Goal: Task Accomplishment & Management: Complete application form

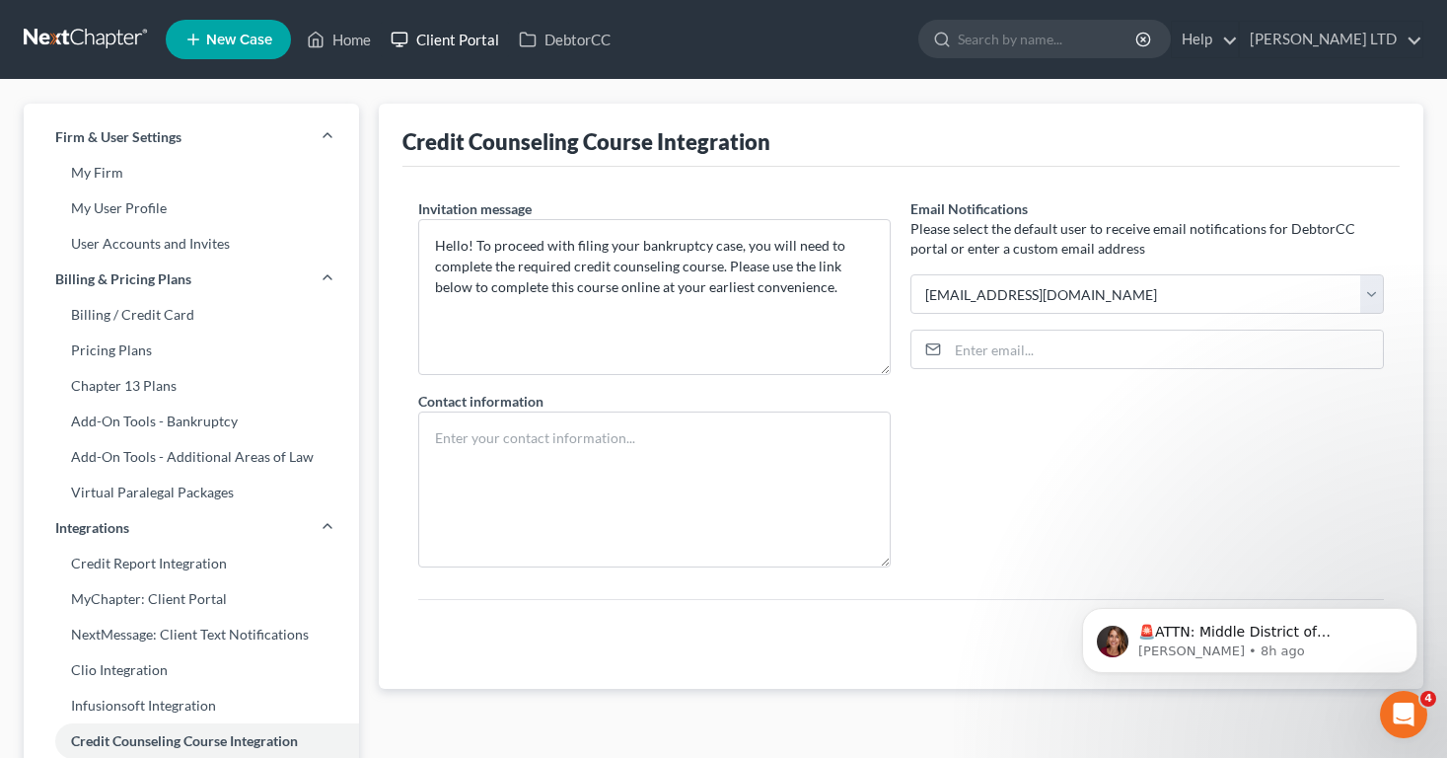
click at [470, 51] on link "Client Portal" at bounding box center [445, 40] width 128 height 36
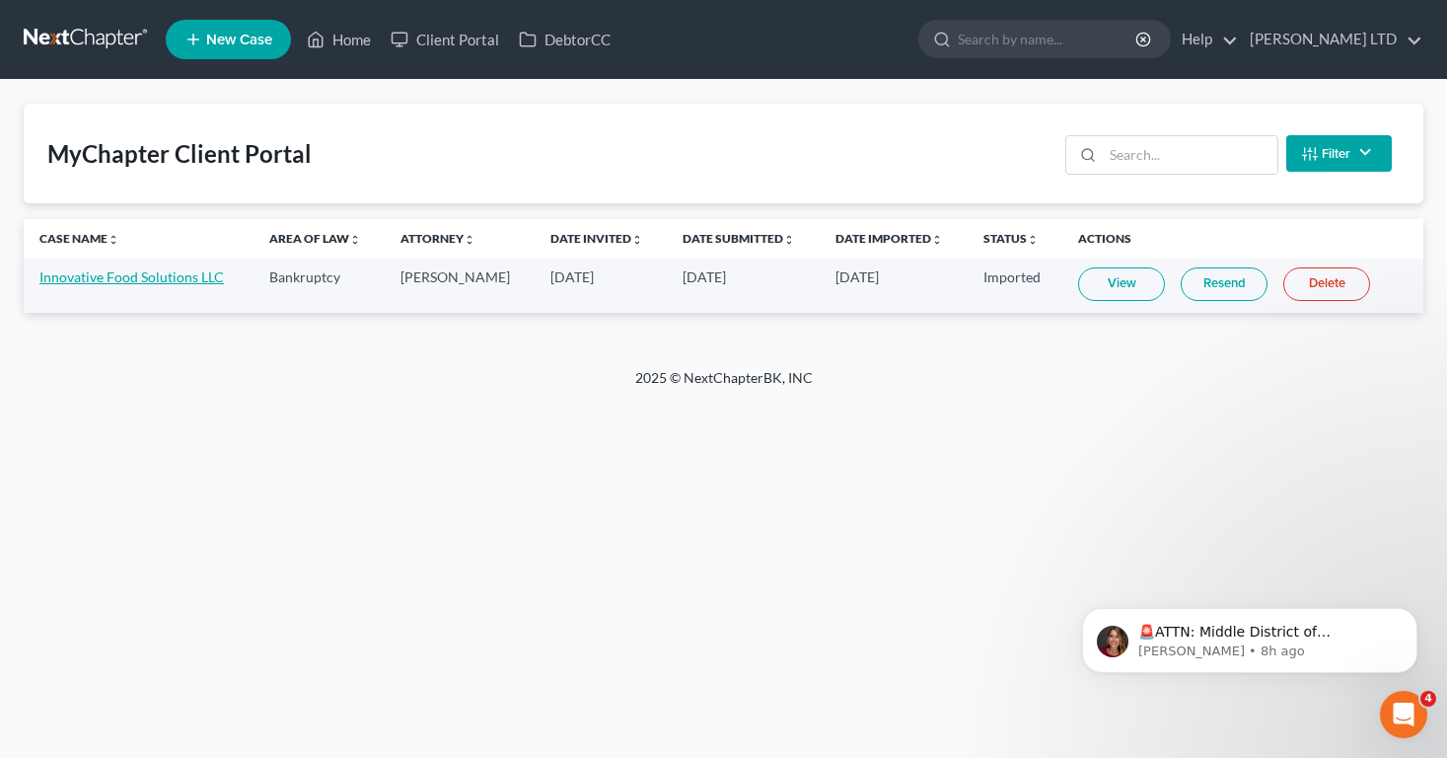
click at [209, 280] on link "Innovative Food Solutions LLC" at bounding box center [131, 276] width 184 height 17
select select "4"
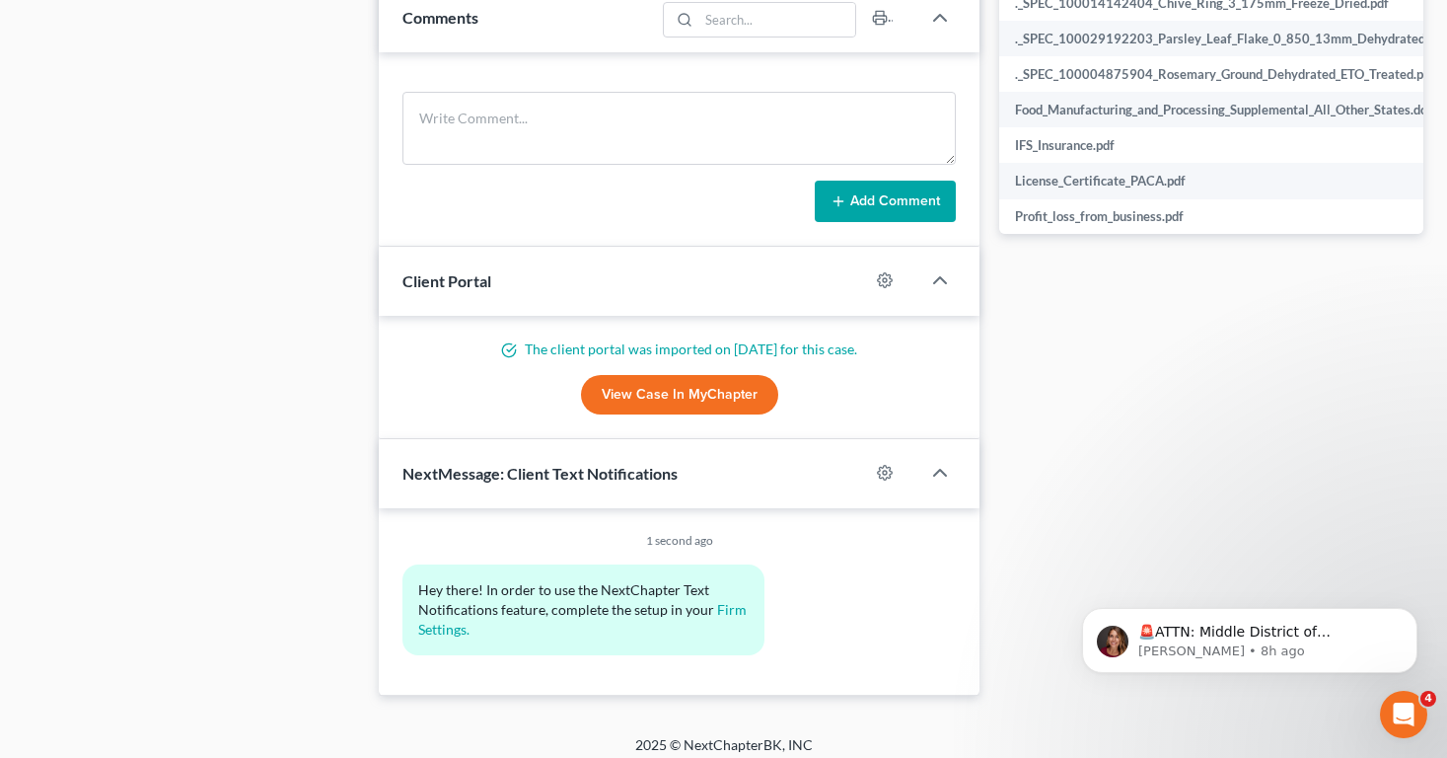
scroll to position [942, 0]
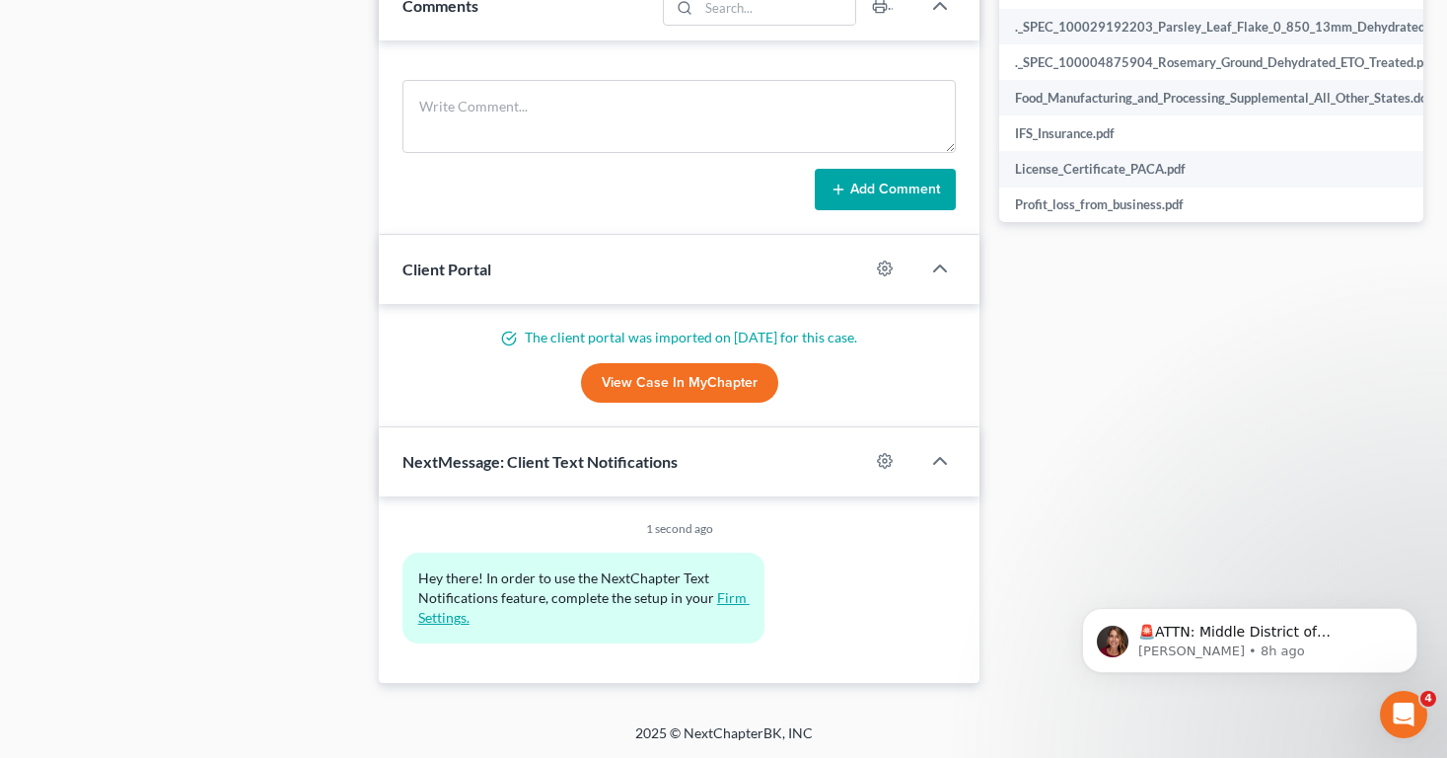
click at [455, 622] on link "Firm Settings." at bounding box center [583, 607] width 331 height 36
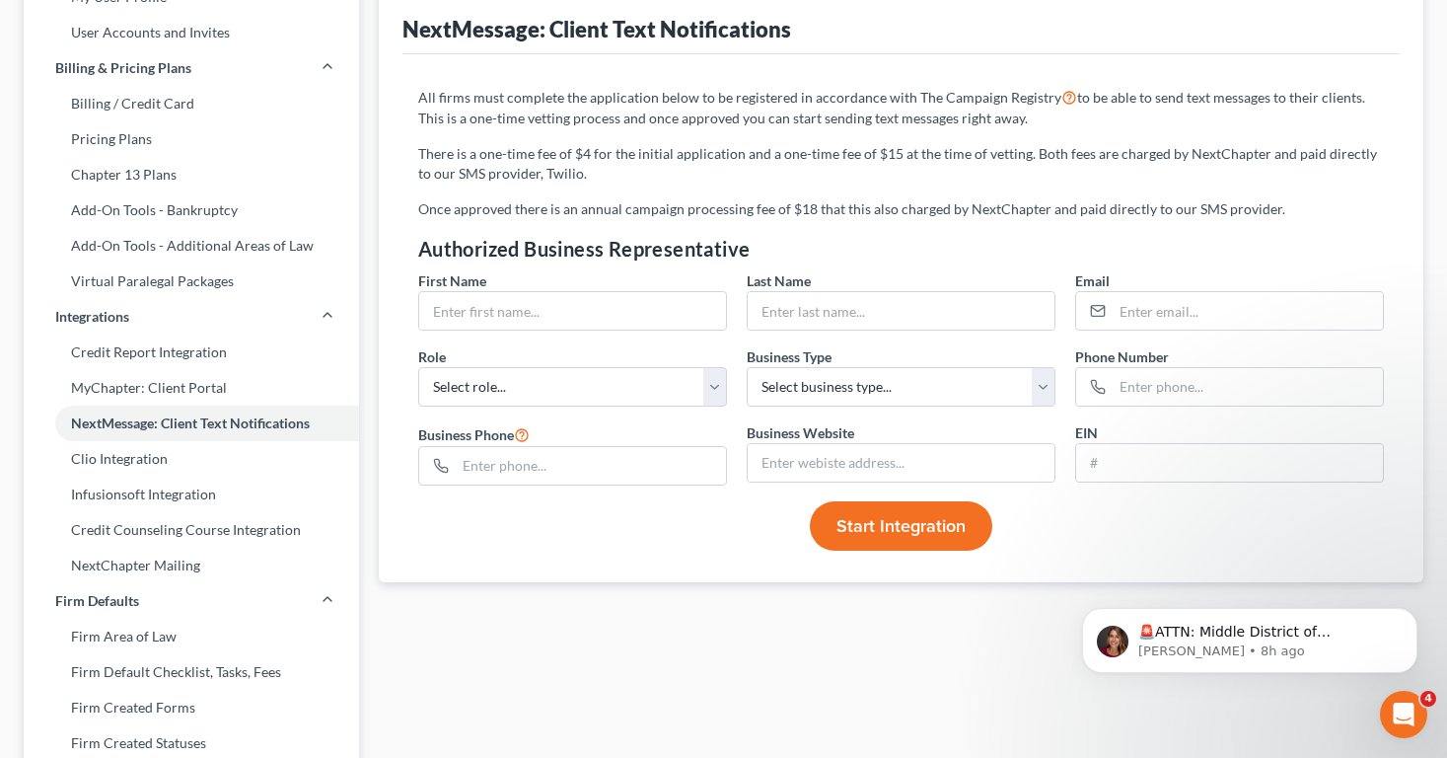
scroll to position [212, 0]
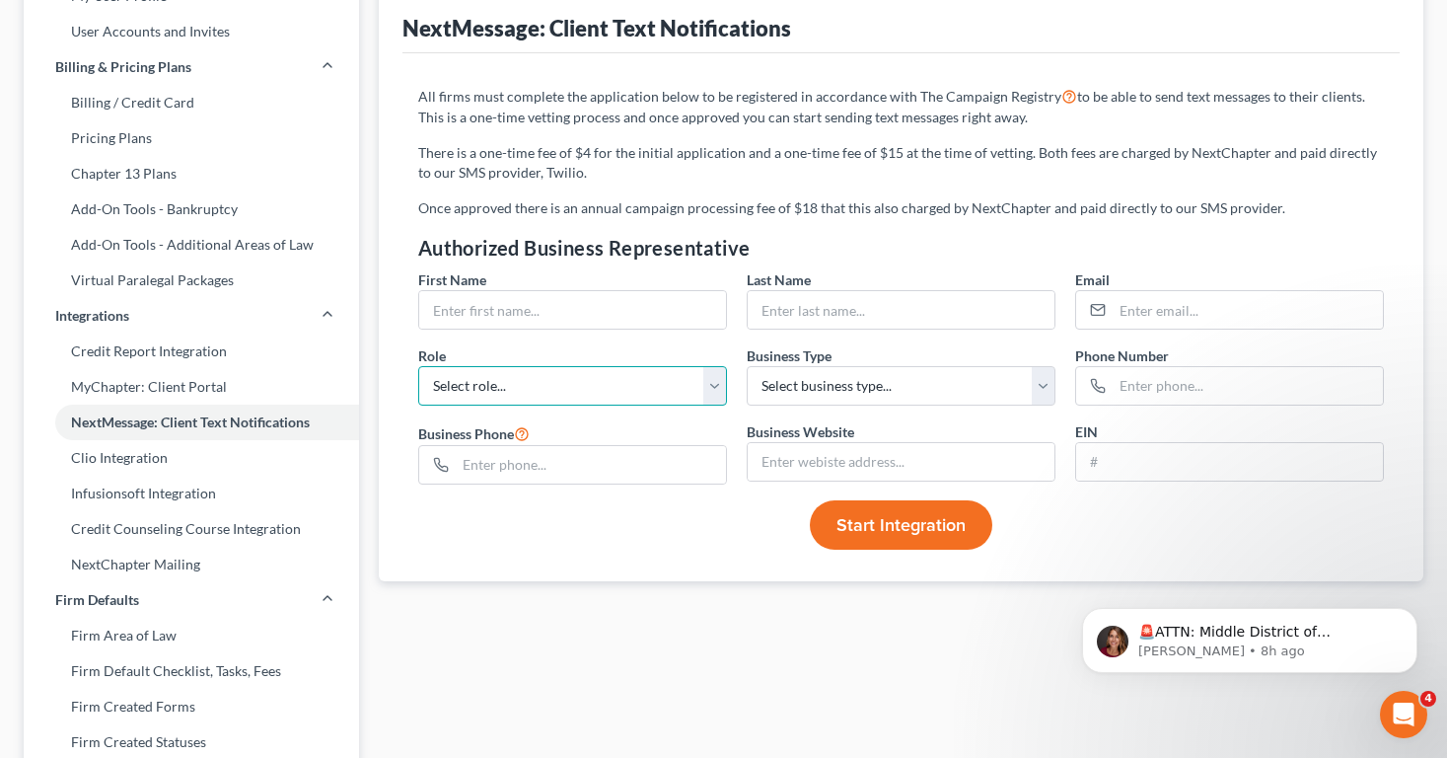
click at [488, 395] on select "Select role... Director GM VP CEO CFO General Counsel Other" at bounding box center [572, 385] width 309 height 39
click at [435, 393] on select "Select role... Director GM VP CEO CFO General Counsel Other" at bounding box center [572, 385] width 309 height 39
select select "6"
click at [418, 366] on select "Select role... Director GM VP CEO CFO General Counsel Other" at bounding box center [572, 385] width 309 height 39
click at [516, 479] on input "text" at bounding box center [591, 464] width 270 height 37
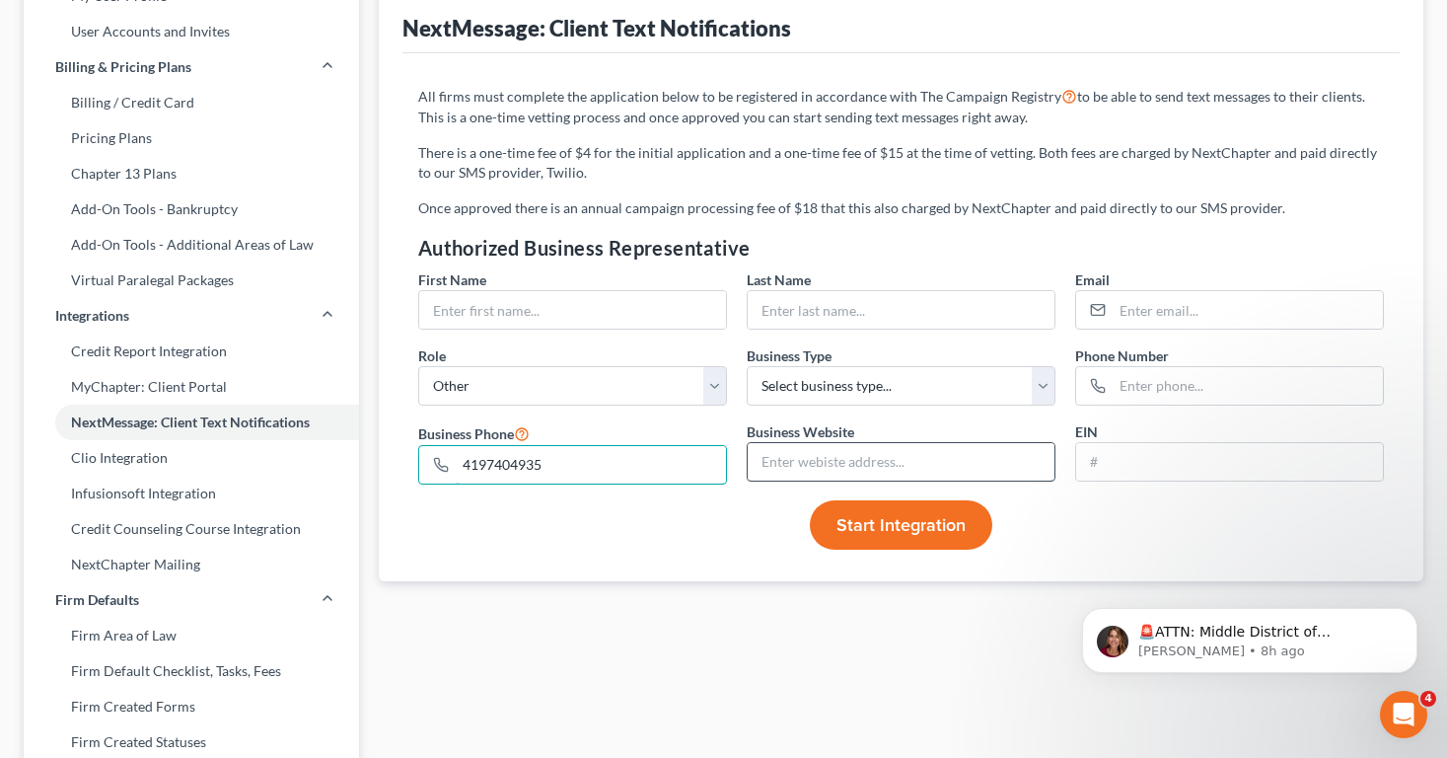
type input "4197404935"
click at [958, 465] on input "text" at bounding box center [901, 461] width 307 height 37
type input "[DOMAIN_NAME]"
click at [1124, 386] on input "text" at bounding box center [1248, 385] width 270 height 37
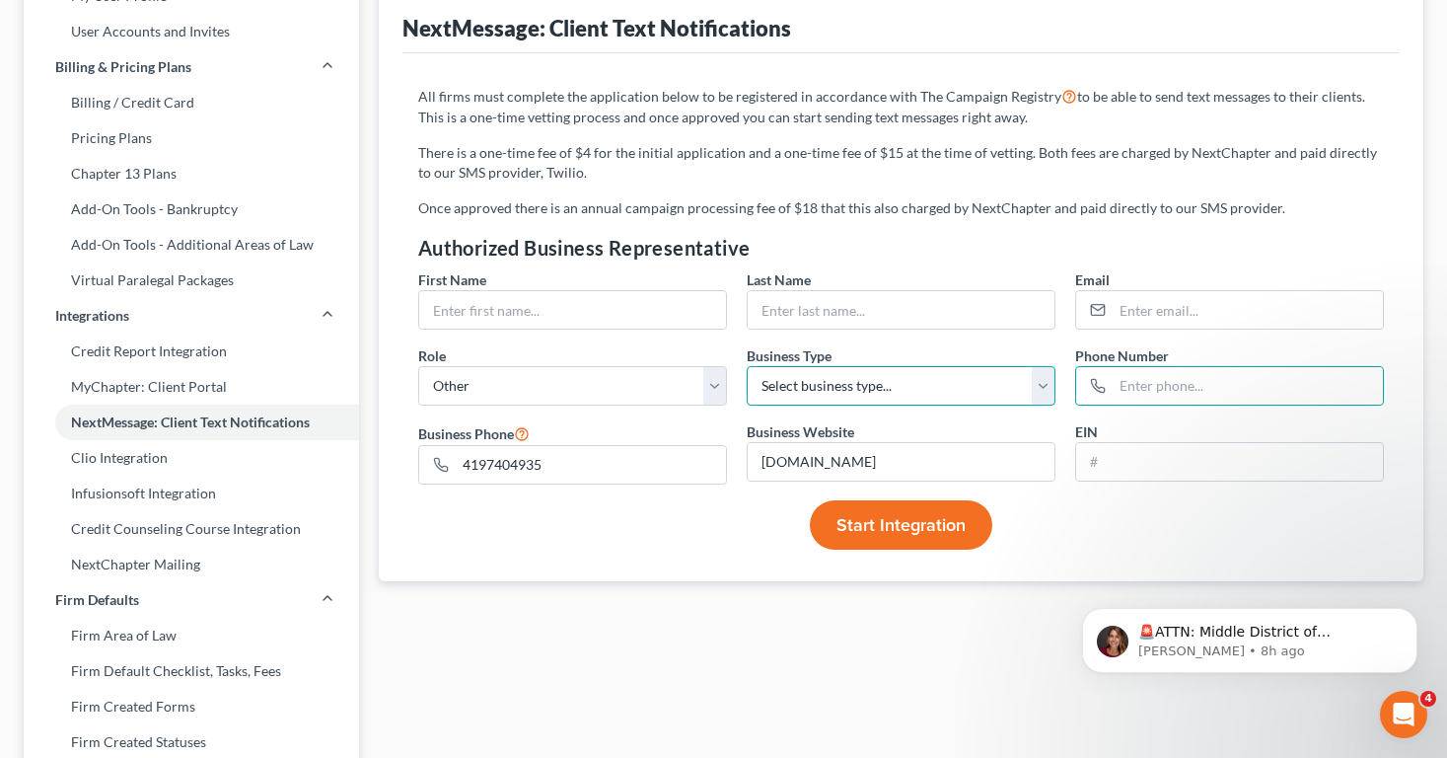
click at [1014, 379] on select "Select business type... Sole Proprietorship Partnership Limited Liability Corpo…" at bounding box center [901, 385] width 309 height 39
select select "2"
click at [747, 366] on select "Select business type... Sole Proprietorship Partnership Limited Liability Corpo…" at bounding box center [901, 385] width 309 height 39
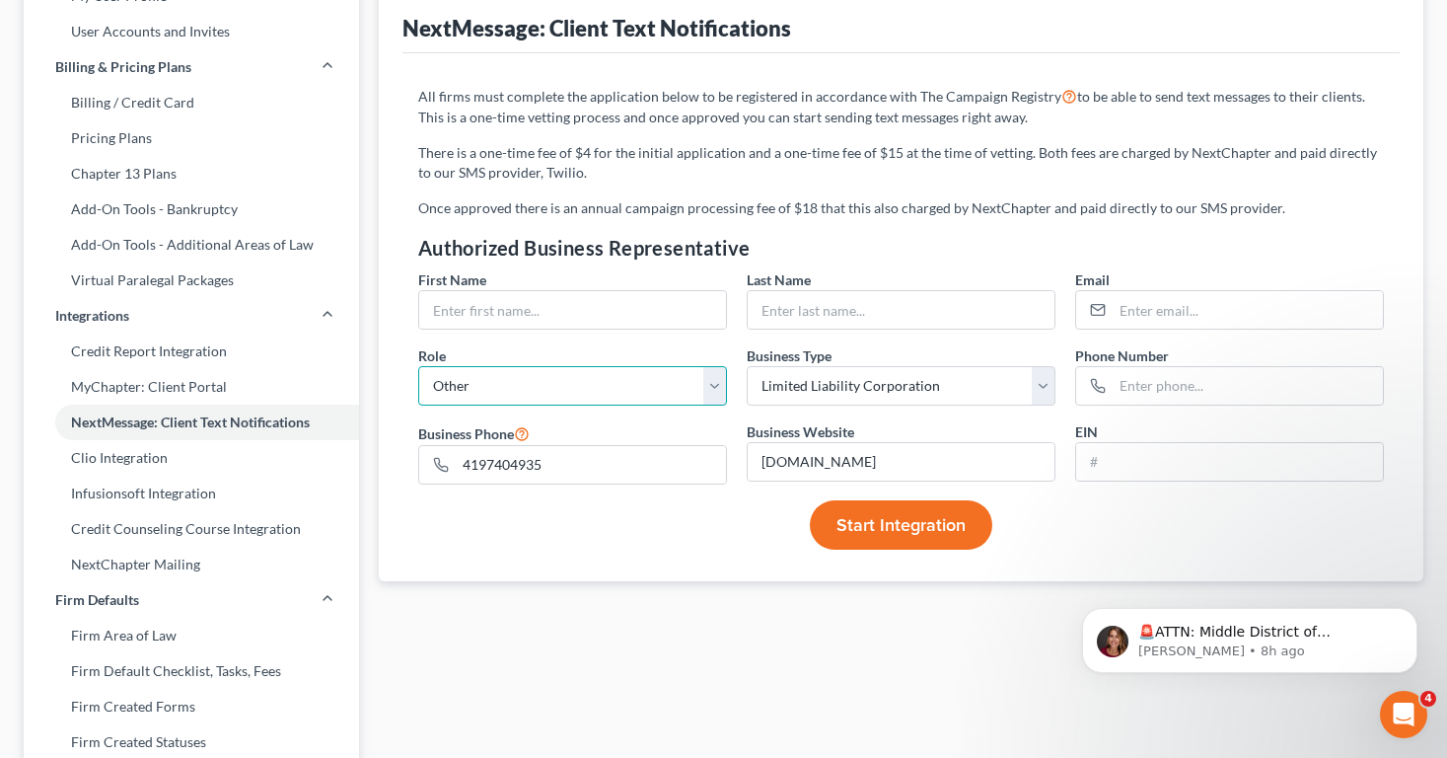
click at [580, 388] on select "Select role... Director GM VP CEO CFO General Counsel Other" at bounding box center [572, 385] width 309 height 39
select select "1"
click at [418, 366] on select "Select role... Director GM VP CEO CFO General Counsel Other" at bounding box center [572, 385] width 309 height 39
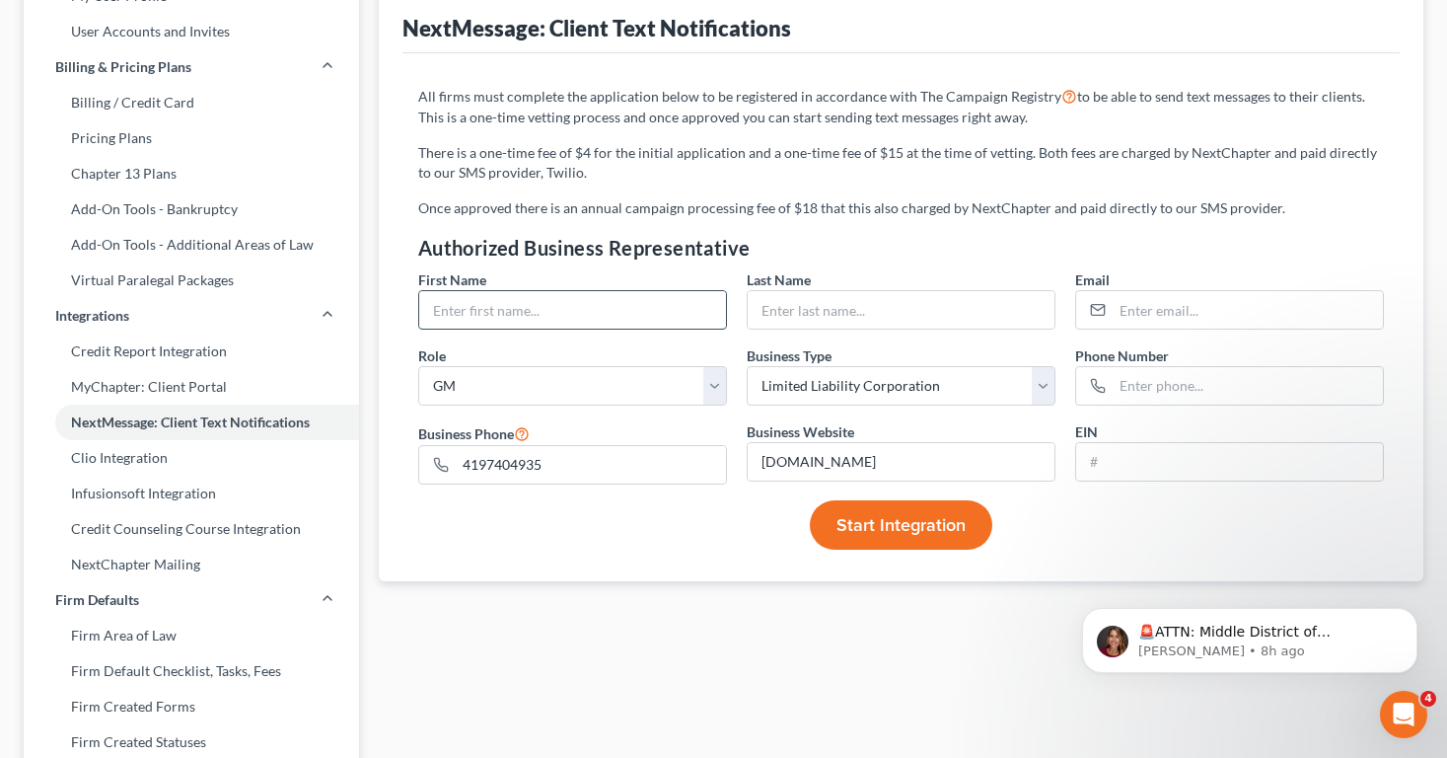
click at [537, 304] on input "text" at bounding box center [572, 309] width 307 height 37
type input "[PERSON_NAME]"
click at [866, 306] on input "text" at bounding box center [901, 309] width 307 height 37
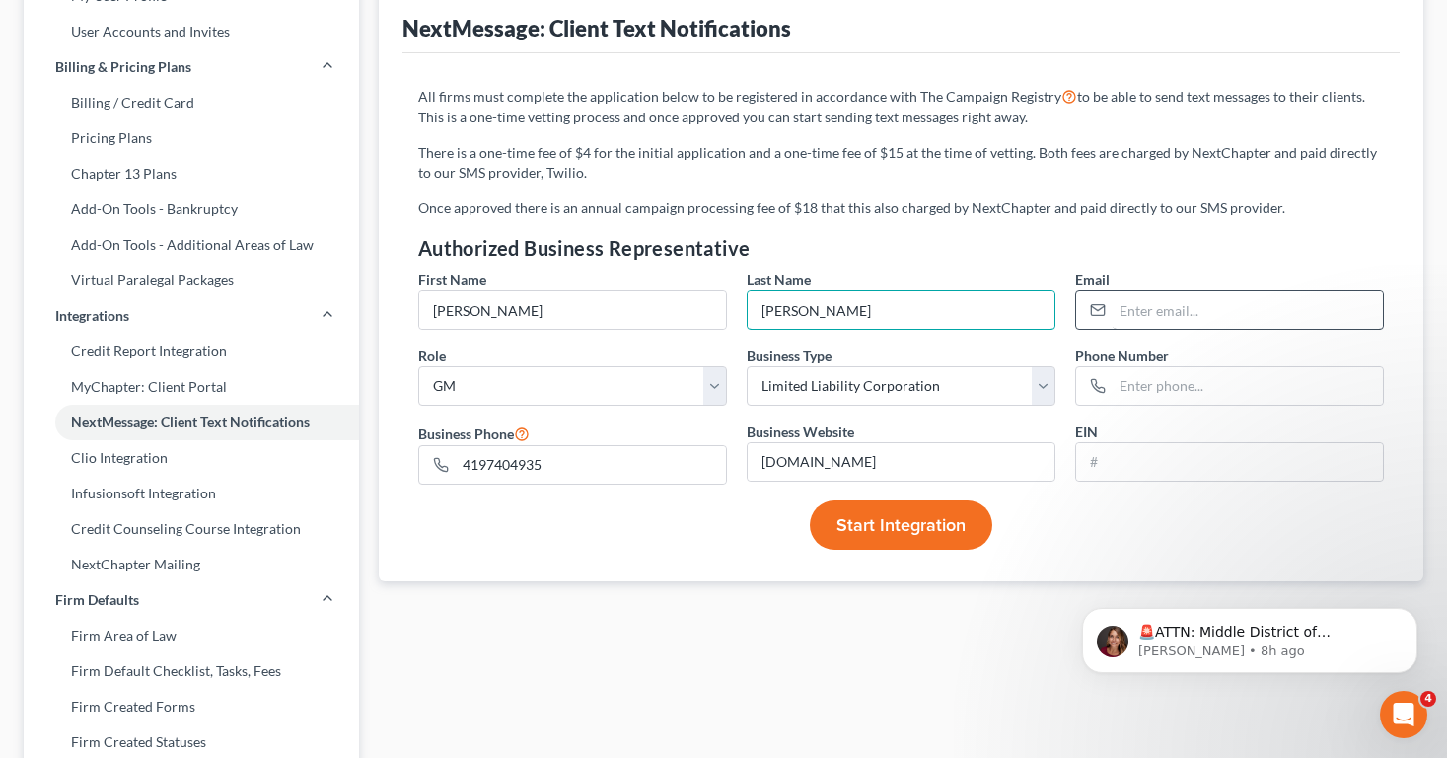
type input "[PERSON_NAME]"
click at [1166, 313] on input "email" at bounding box center [1248, 309] width 270 height 37
type input "[EMAIL_ADDRESS][DOMAIN_NAME]"
type input "4197405935"
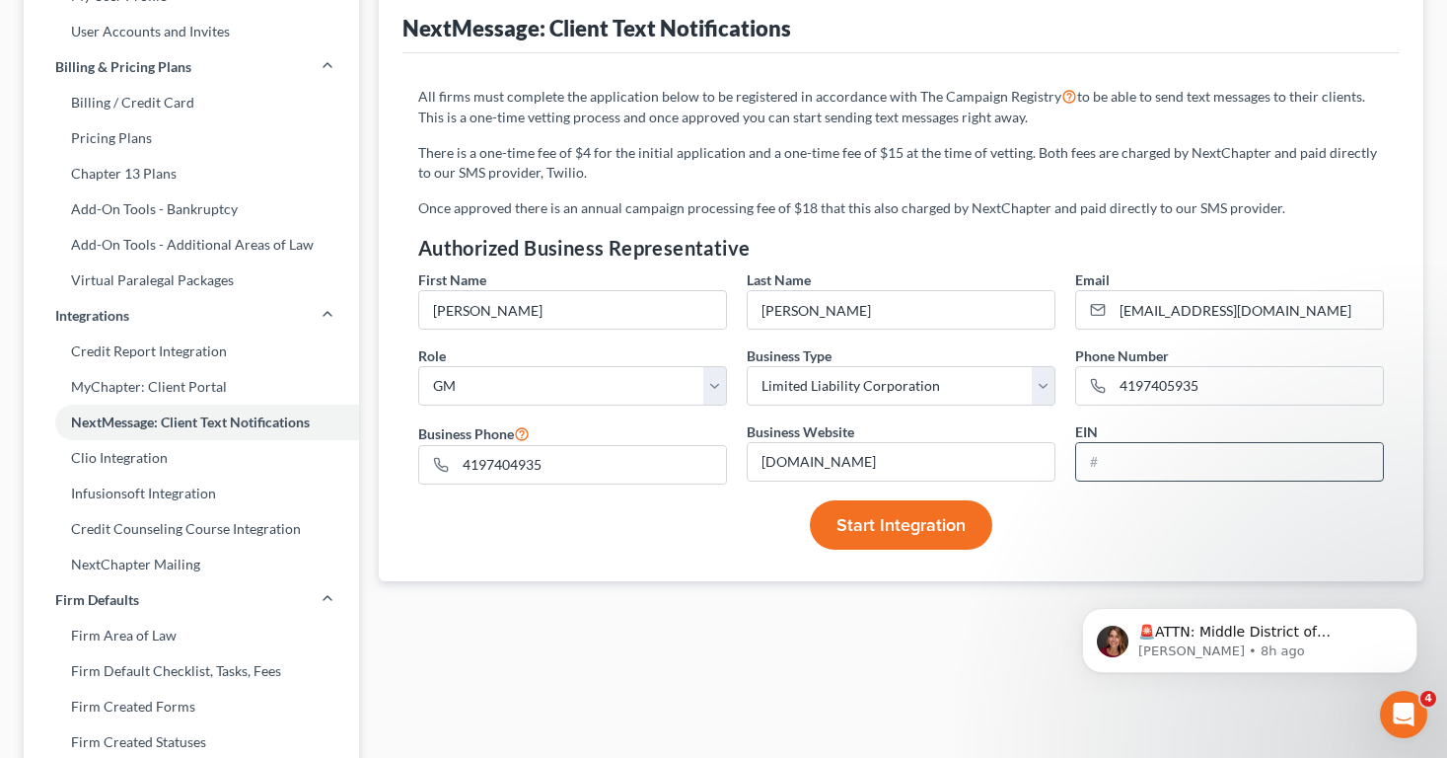
click at [1163, 470] on input "text" at bounding box center [1229, 461] width 307 height 37
type input "[US_EMPLOYER_IDENTIFICATION_NUMBER]"
click at [886, 547] on button "Start Integration" at bounding box center [901, 524] width 182 height 49
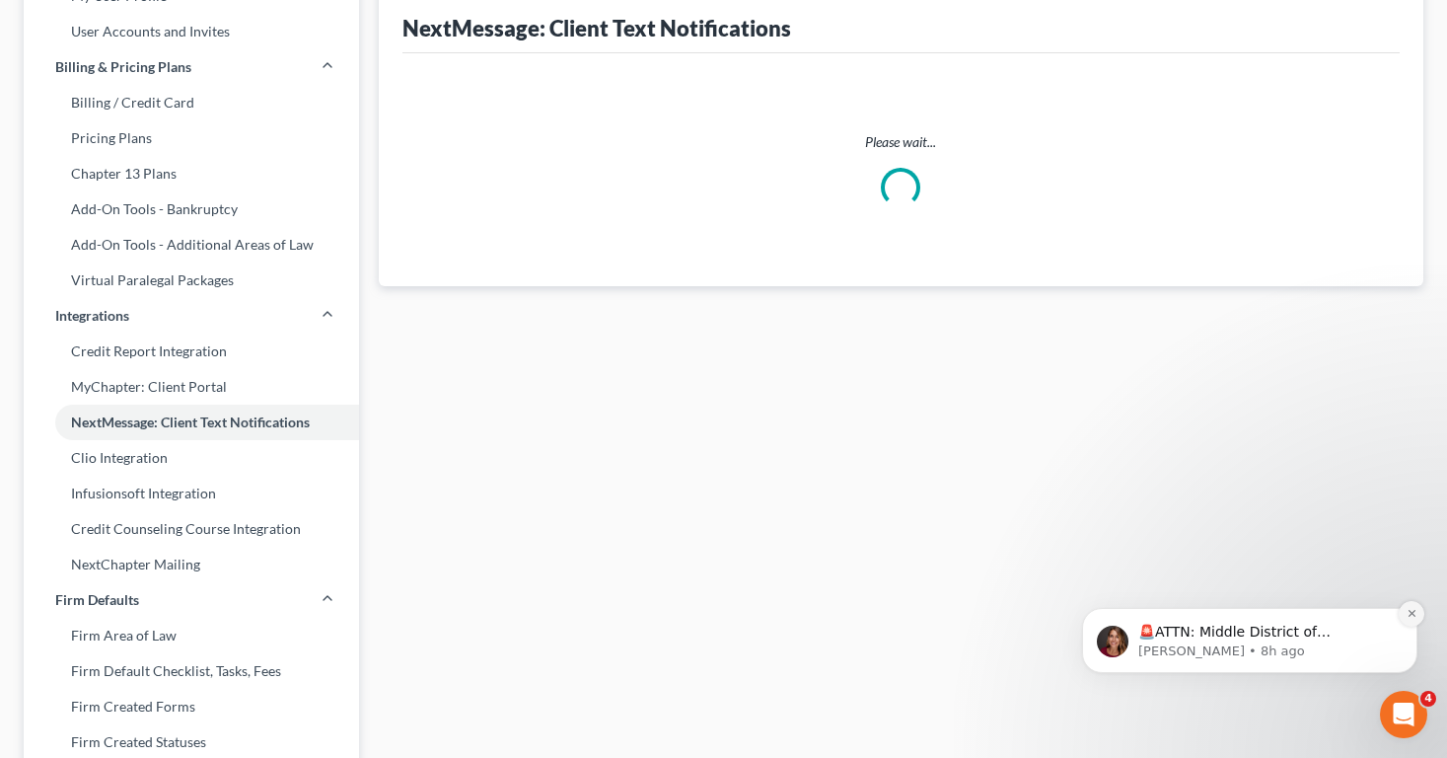
click at [1410, 619] on button "Dismiss notification" at bounding box center [1412, 614] width 26 height 26
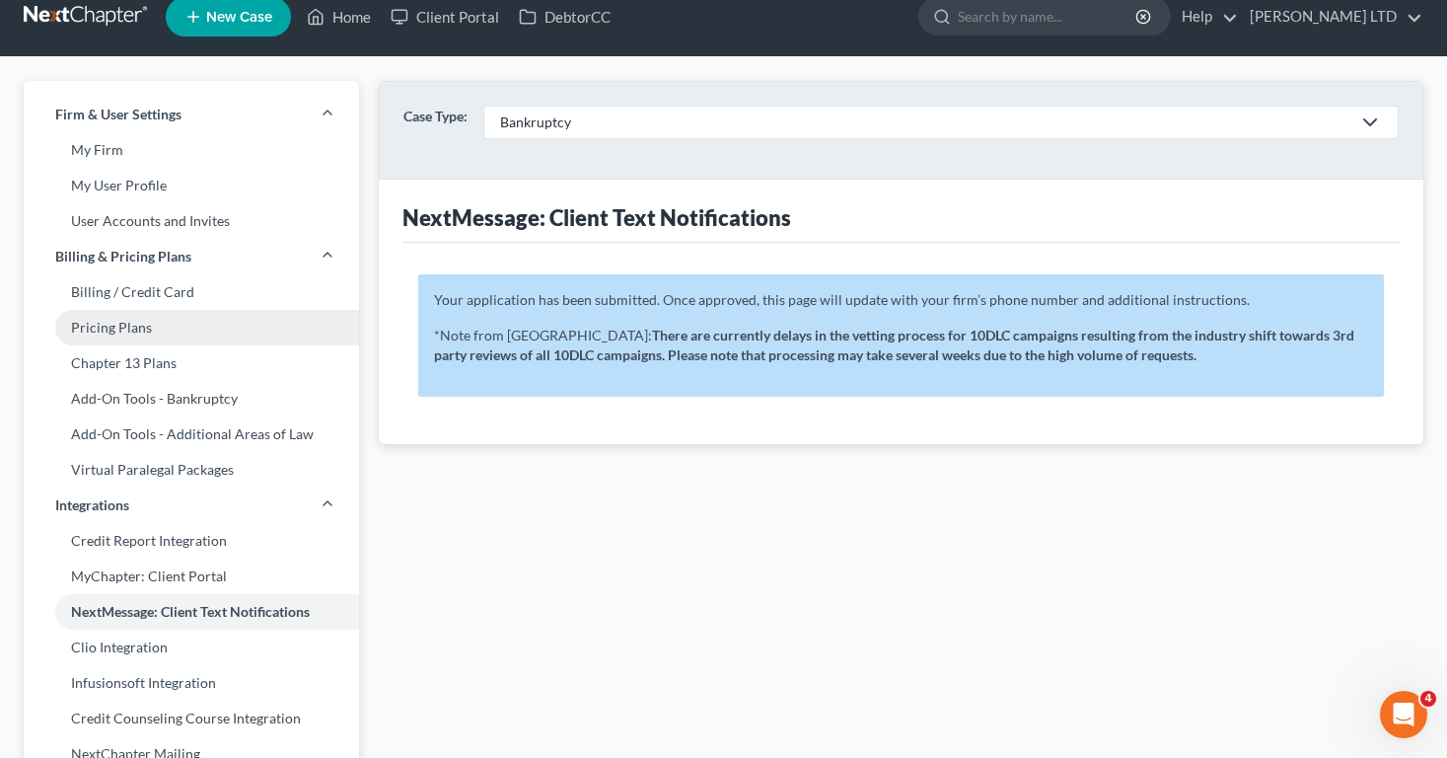
scroll to position [0, 0]
